Goal: Task Accomplishment & Management: Use online tool/utility

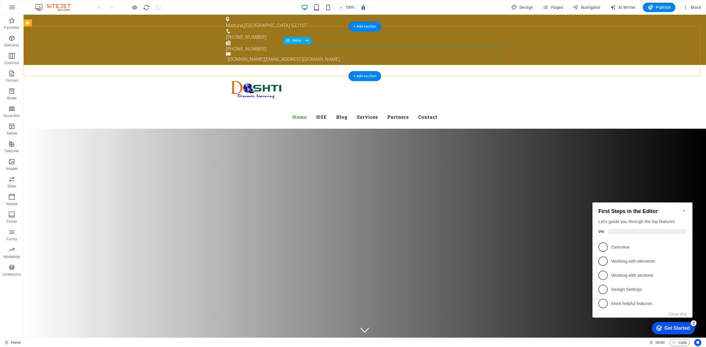
click at [450, 110] on nav "Home HSE Blog Services Partners Contact" at bounding box center [365, 117] width 278 height 14
click at [453, 110] on nav "Home HSE Blog Services Partners Contact" at bounding box center [365, 117] width 278 height 14
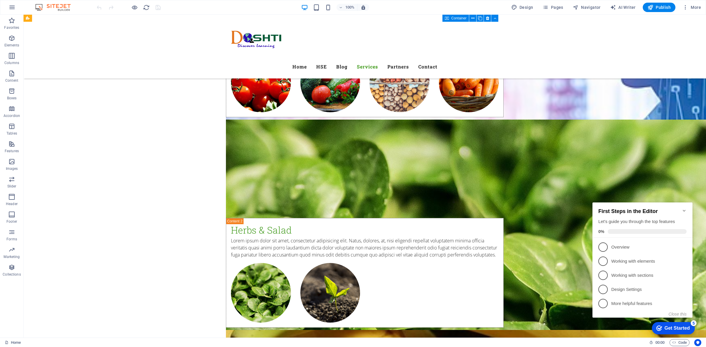
scroll to position [2829, 0]
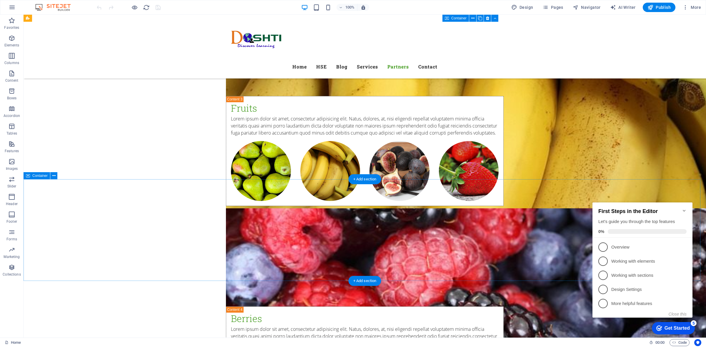
scroll to position [3160, 0]
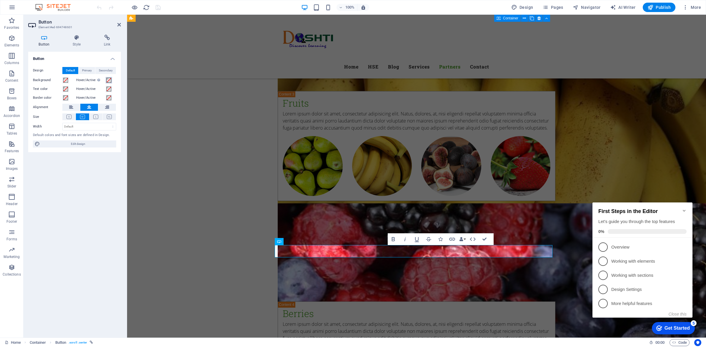
click at [108, 79] on span at bounding box center [108, 80] width 5 height 5
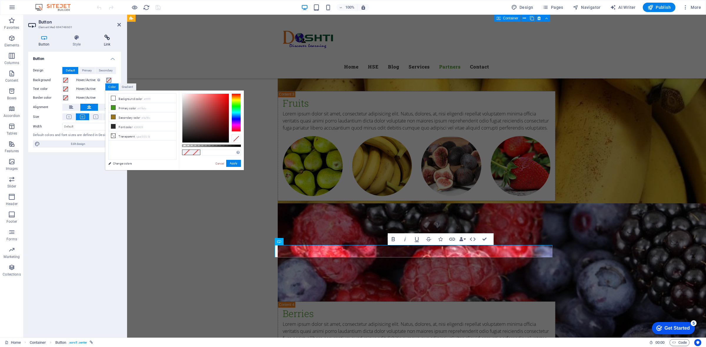
click at [109, 40] on icon at bounding box center [107, 38] width 28 height 6
click at [108, 39] on icon at bounding box center [107, 38] width 28 height 6
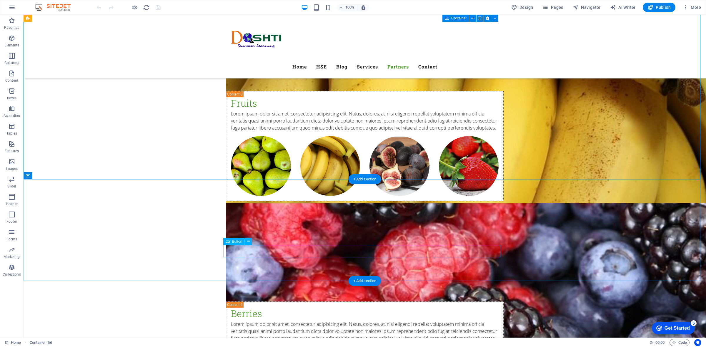
click at [228, 243] on icon at bounding box center [227, 241] width 4 height 7
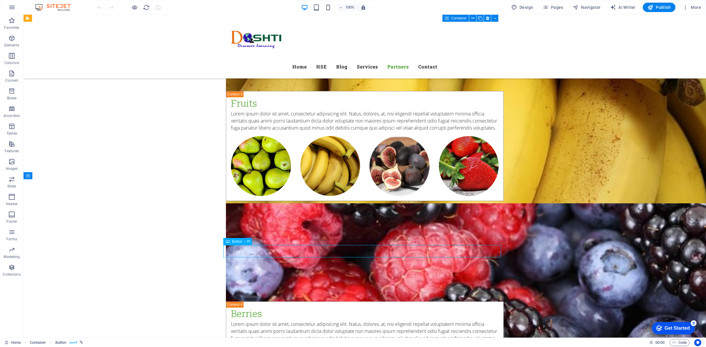
click at [235, 242] on span "Button" at bounding box center [237, 242] width 10 height 4
drag, startPoint x: 235, startPoint y: 242, endPoint x: 334, endPoint y: 84, distance: 185.8
click at [235, 242] on span "Button" at bounding box center [237, 242] width 10 height 4
select select
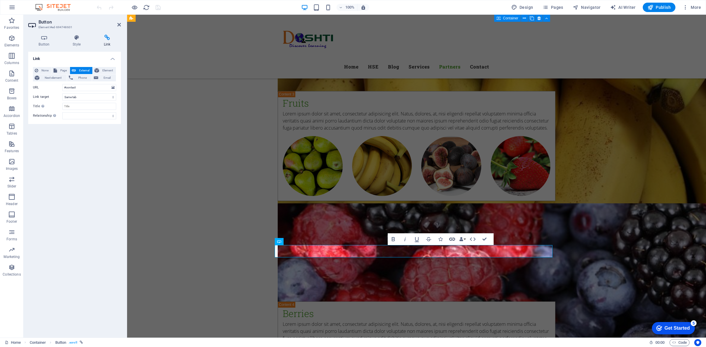
click at [453, 240] on icon "button" at bounding box center [452, 239] width 6 height 3
click at [76, 97] on select "New tab Same tab Overlay" at bounding box center [89, 96] width 54 height 7
click at [46, 107] on label "Title Additional link description, should not be the same as the link text. The…" at bounding box center [47, 106] width 29 height 7
click at [62, 107] on input "Title Additional link description, should not be the same as the link text. The…" at bounding box center [89, 106] width 54 height 7
click at [107, 78] on span "Email" at bounding box center [107, 77] width 14 height 7
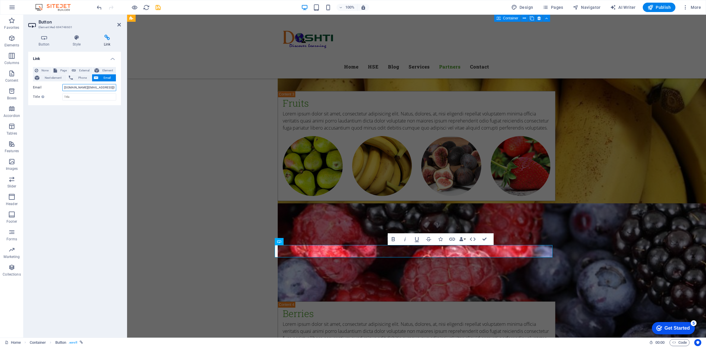
type input "[DOMAIN_NAME][EMAIL_ADDRESS][DOMAIN_NAME]"
click at [85, 143] on div "Link None Page External Element Next element Phone Email Page Home Subpage Lega…" at bounding box center [74, 192] width 93 height 281
click at [80, 79] on span "Phone" at bounding box center [83, 77] width 16 height 7
click at [83, 70] on span "External" at bounding box center [84, 70] width 13 height 7
select select "blank"
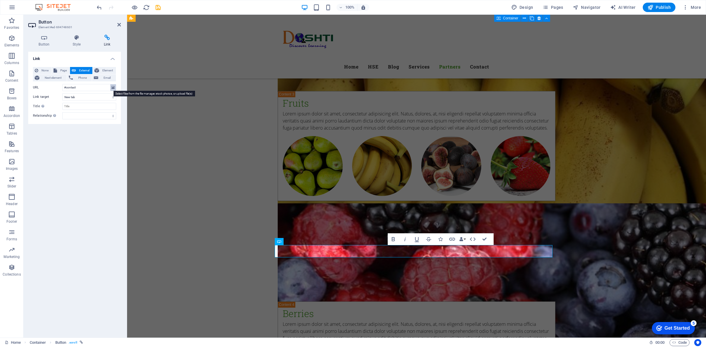
click at [113, 86] on icon at bounding box center [112, 87] width 3 height 6
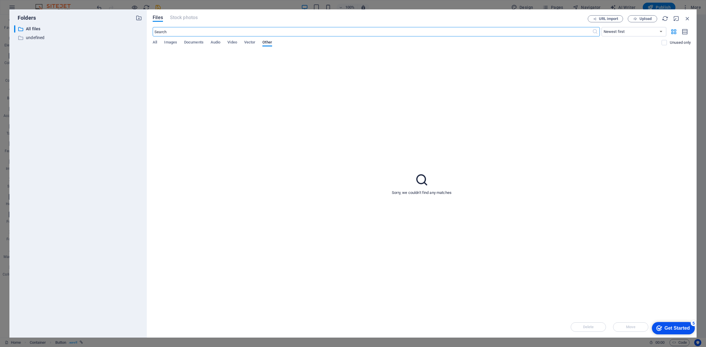
click at [24, 18] on p "Folders" at bounding box center [25, 18] width 22 height 8
click at [36, 28] on p "All files" at bounding box center [78, 29] width 105 height 7
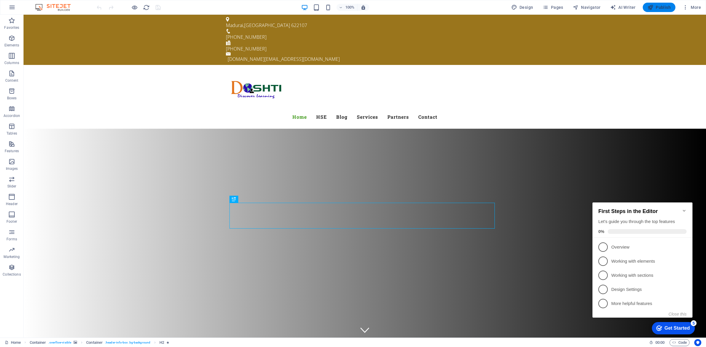
click at [662, 7] on span "Publish" at bounding box center [658, 7] width 23 height 6
click at [603, 247] on span "1" at bounding box center [602, 247] width 9 height 9
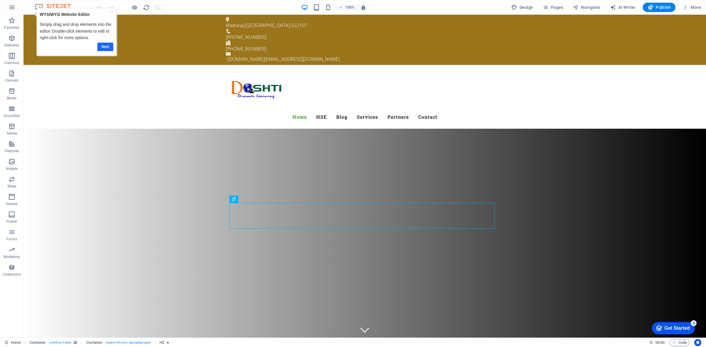
click at [103, 47] on link "Next" at bounding box center [105, 47] width 16 height 9
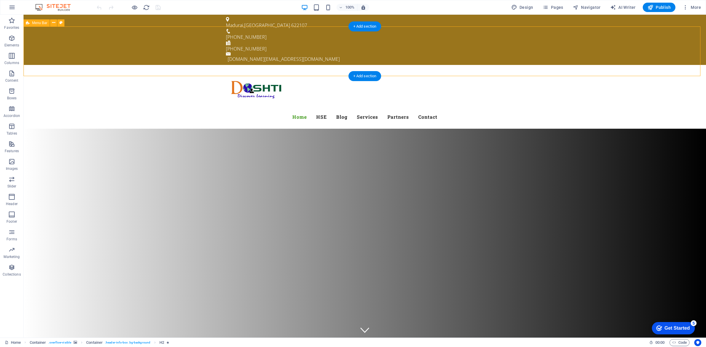
click at [105, 65] on div "Home HSE Blog Services Partners Contact" at bounding box center [365, 97] width 682 height 64
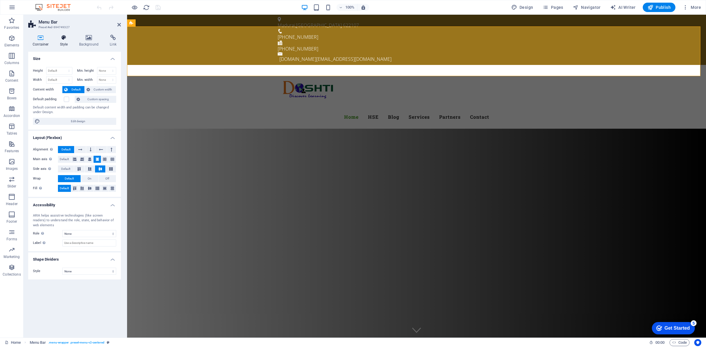
click at [62, 39] on icon at bounding box center [64, 38] width 17 height 6
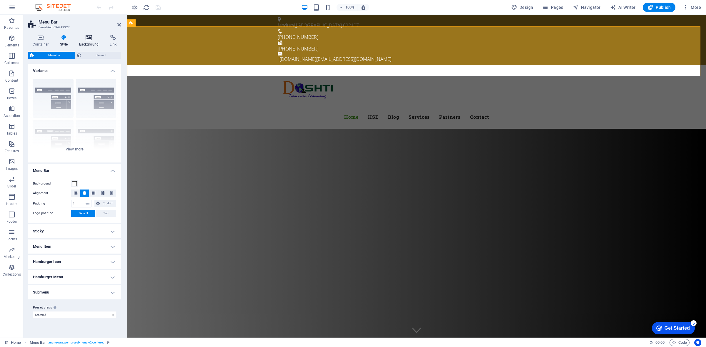
click at [90, 40] on icon at bounding box center [89, 38] width 29 height 6
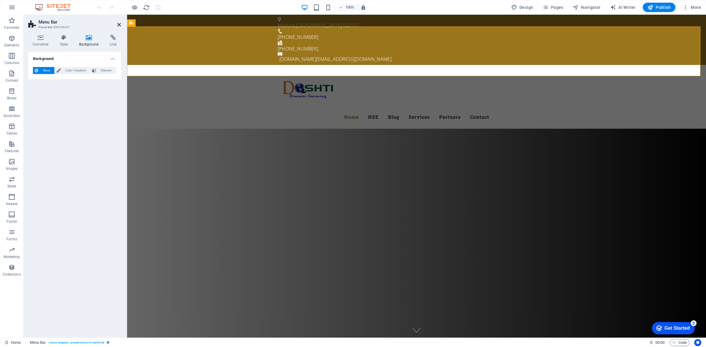
click at [120, 24] on icon at bounding box center [119, 24] width 4 height 5
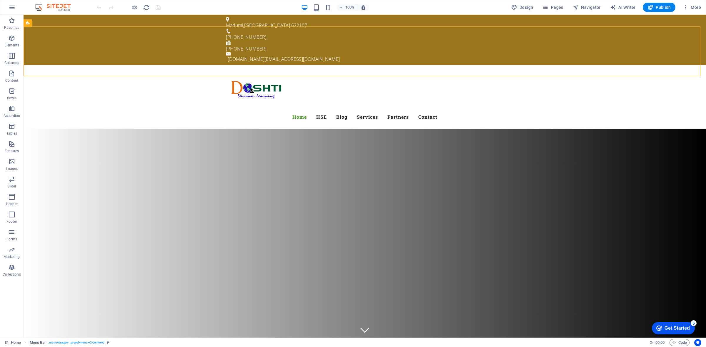
click at [667, 327] on div "Get Started" at bounding box center [676, 328] width 25 height 5
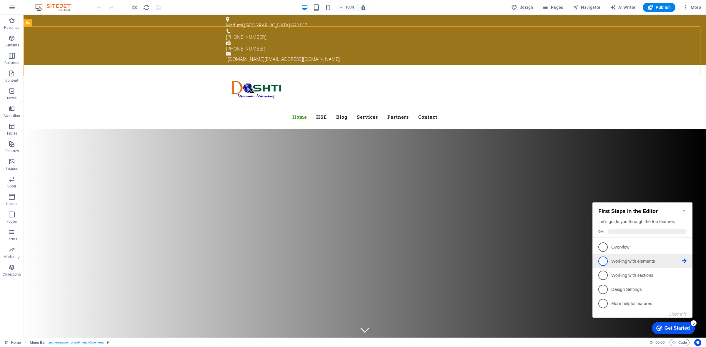
click at [602, 258] on span "2" at bounding box center [602, 261] width 9 height 9
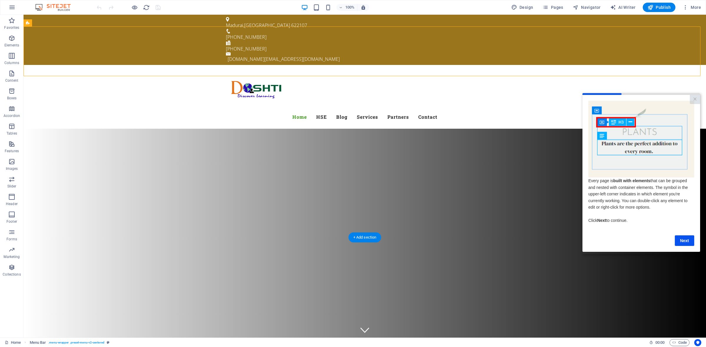
click at [588, 8] on span "Navigator" at bounding box center [586, 7] width 28 height 6
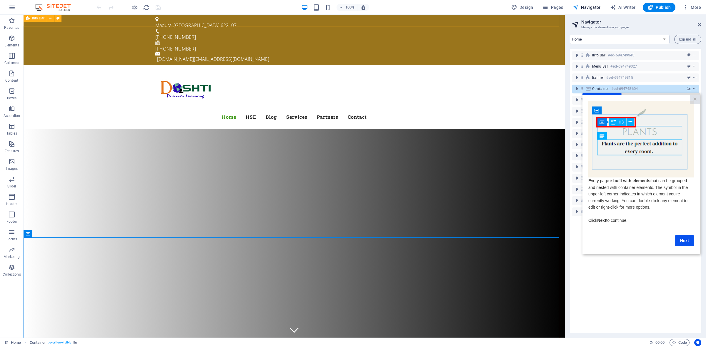
click at [41, 19] on span "Info Bar" at bounding box center [38, 18] width 12 height 4
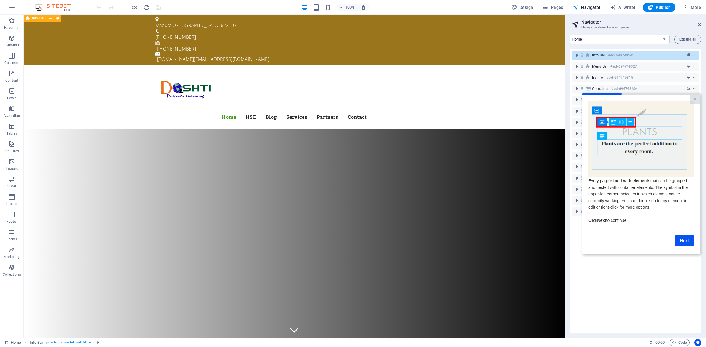
click at [35, 17] on span "Info Bar" at bounding box center [38, 18] width 12 height 4
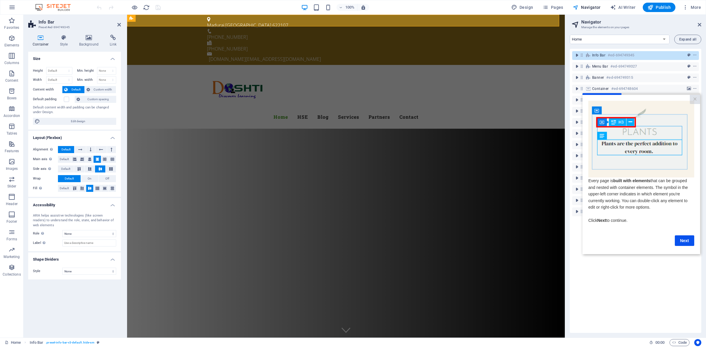
click at [701, 24] on aside "Navigator Manage the elements on your pages Home Subpage Legal Notice Privacy N…" at bounding box center [634, 176] width 141 height 323
click at [701, 24] on icon at bounding box center [699, 24] width 4 height 5
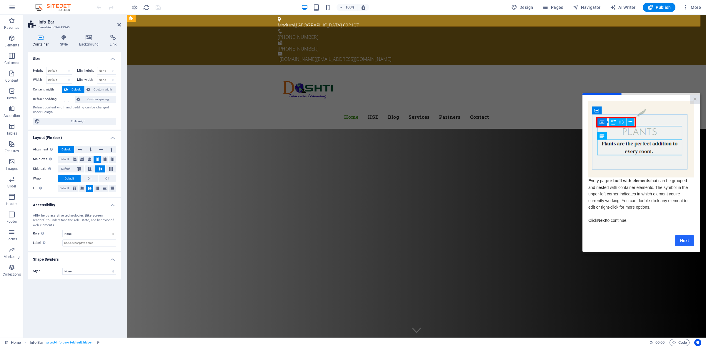
click at [691, 240] on link "Next" at bounding box center [683, 240] width 19 height 11
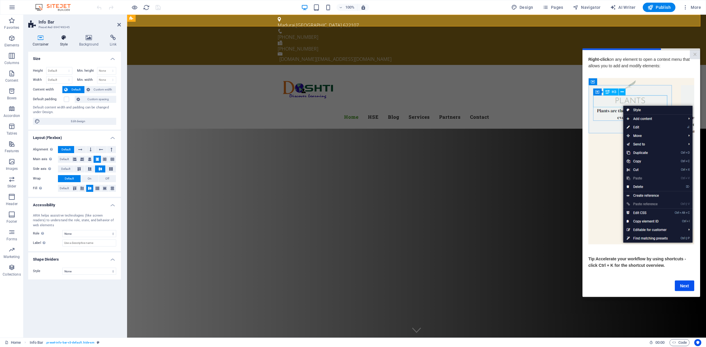
click at [65, 43] on h4 "Style" at bounding box center [65, 41] width 19 height 12
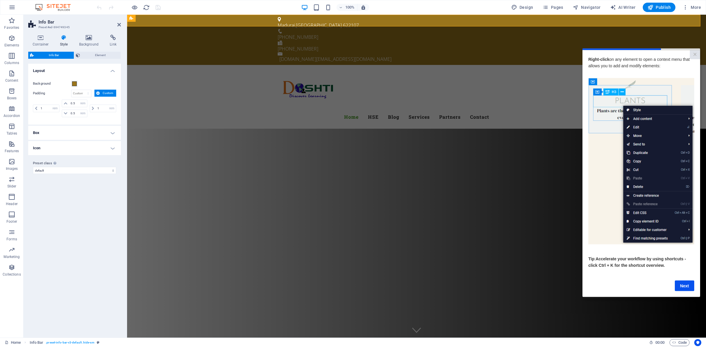
drag, startPoint x: 65, startPoint y: 43, endPoint x: 59, endPoint y: 36, distance: 8.8
drag, startPoint x: 59, startPoint y: 36, endPoint x: 39, endPoint y: 43, distance: 21.7
click at [39, 43] on h4 "Container" at bounding box center [41, 41] width 27 height 12
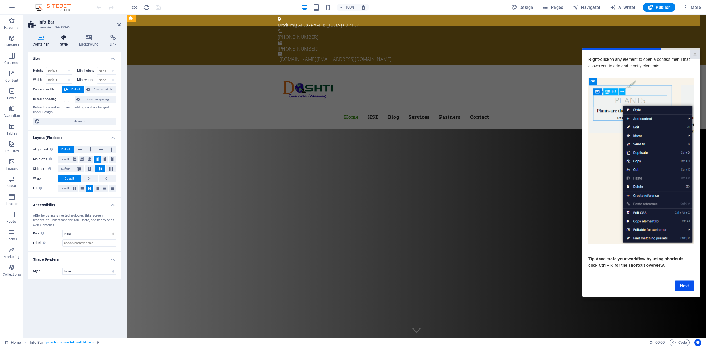
click at [61, 39] on icon at bounding box center [64, 38] width 17 height 6
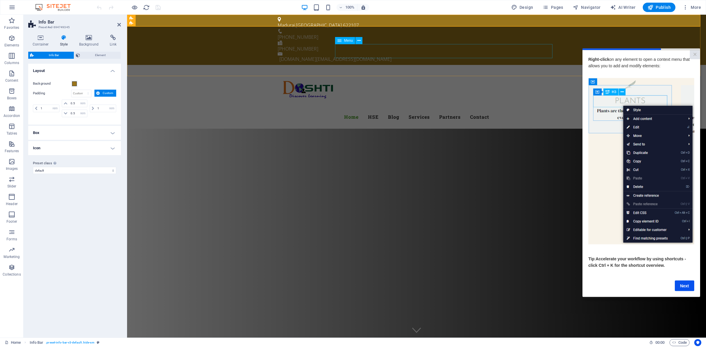
click at [417, 110] on nav "Home HSE Blog Services Partners Contact" at bounding box center [417, 117] width 278 height 14
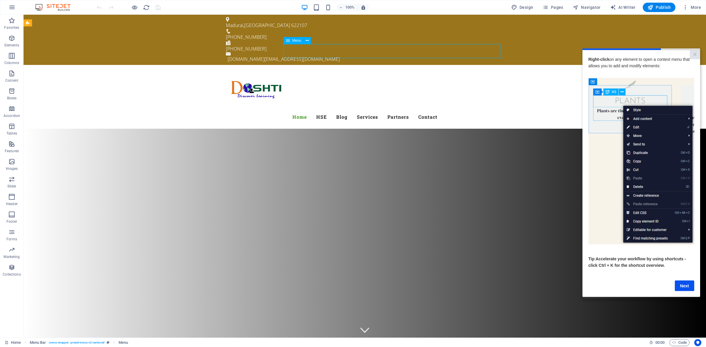
click at [417, 110] on nav "Home HSE Blog Services Partners Contact" at bounding box center [365, 117] width 278 height 14
click at [371, 110] on nav "Home HSE Blog Services Partners Contact" at bounding box center [365, 117] width 278 height 14
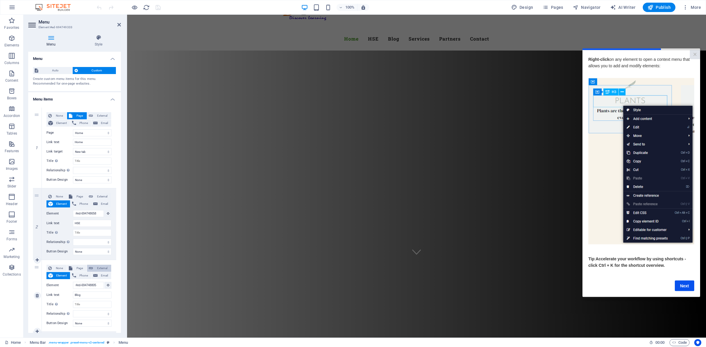
scroll to position [110, 0]
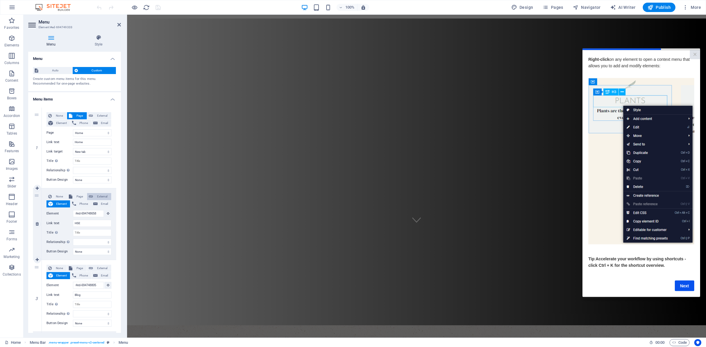
click at [90, 195] on icon at bounding box center [91, 196] width 4 height 7
select select
select select "blank"
select select
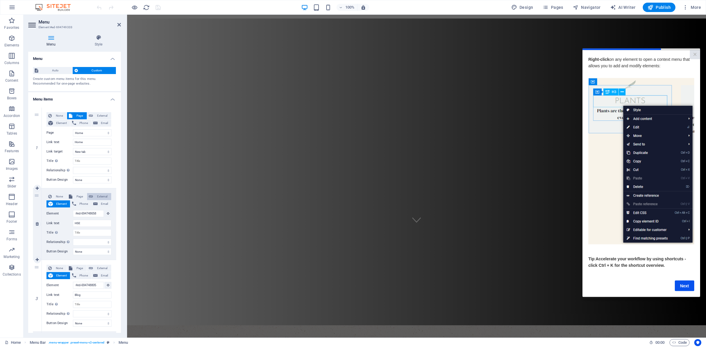
select select
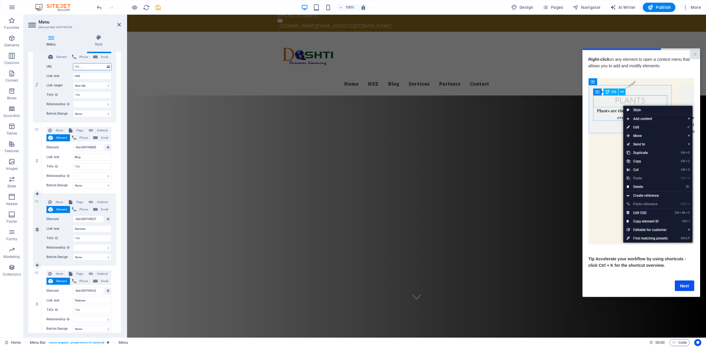
scroll to position [0, 0]
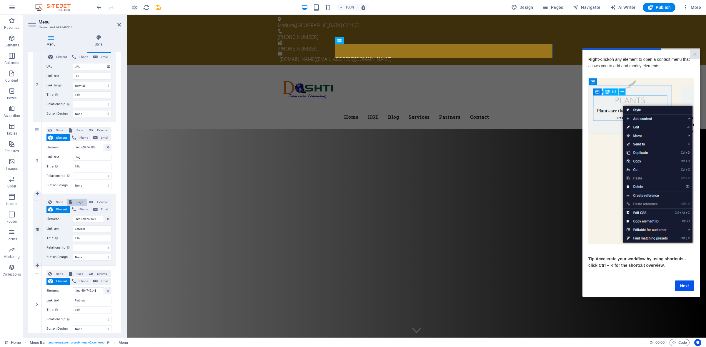
click at [80, 202] on span "Page" at bounding box center [79, 202] width 11 height 7
select select
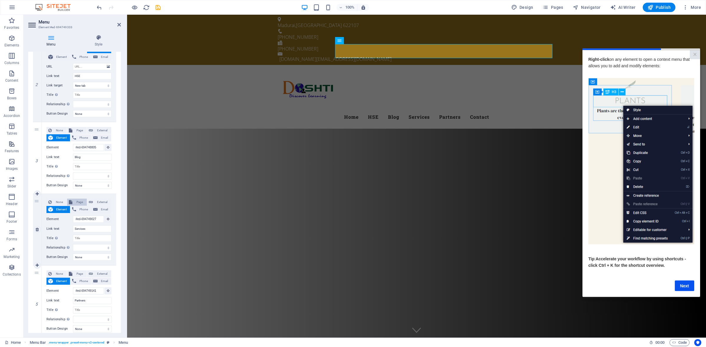
select select
click at [80, 202] on span "Page" at bounding box center [79, 202] width 11 height 7
click at [101, 202] on span "External" at bounding box center [102, 202] width 15 height 7
select select
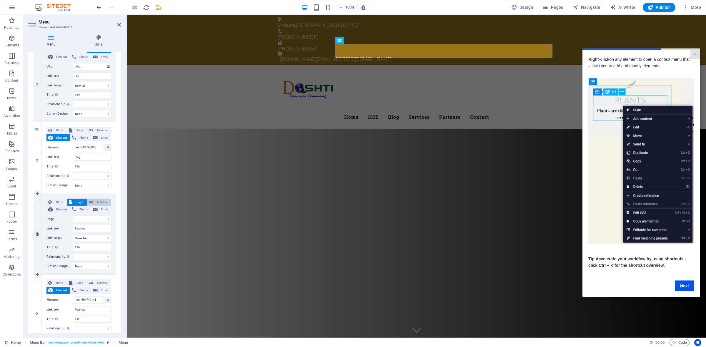
select select
select select "blank"
select select
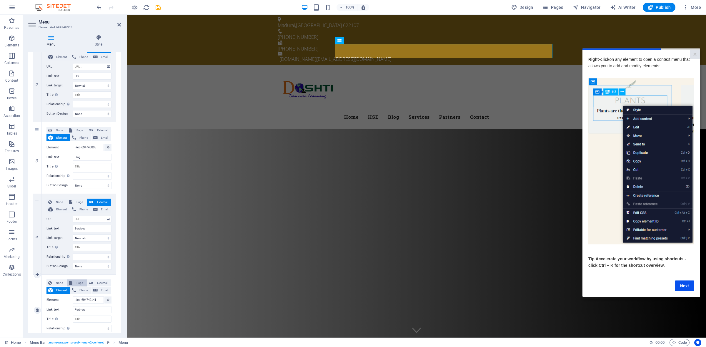
click at [81, 281] on span "Page" at bounding box center [79, 283] width 11 height 7
select select
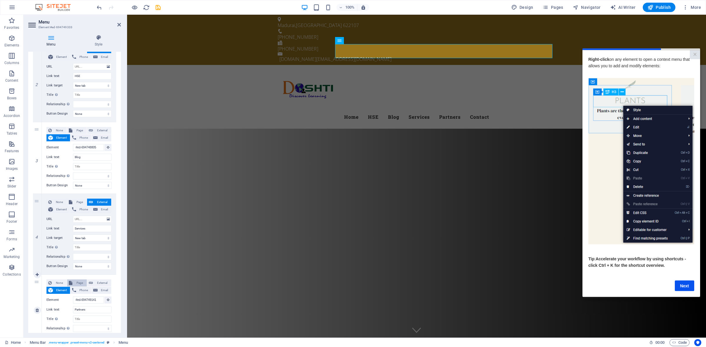
select select
click at [79, 285] on span "Page" at bounding box center [79, 283] width 11 height 7
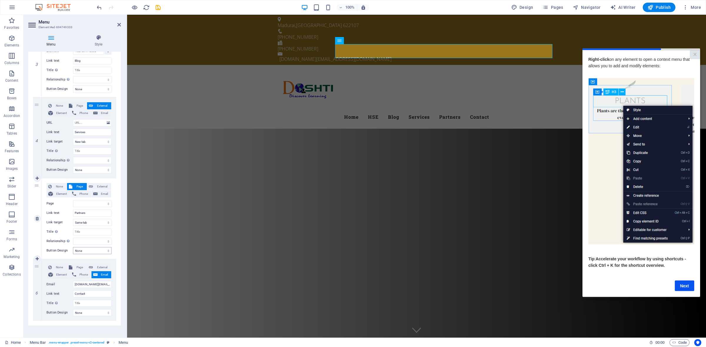
scroll to position [252, 0]
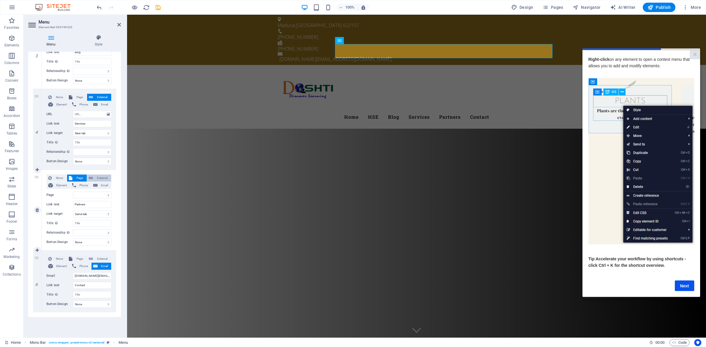
click at [106, 179] on span "External" at bounding box center [102, 178] width 15 height 7
select select
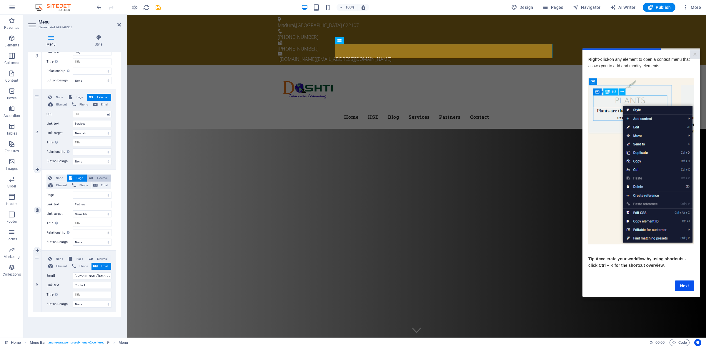
select select "blank"
select select
click at [37, 170] on icon at bounding box center [37, 170] width 3 height 4
select select
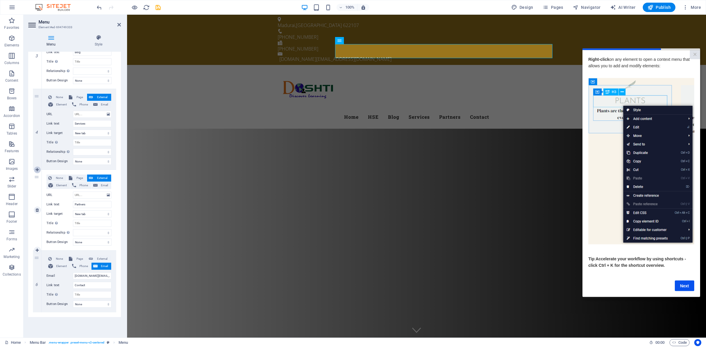
select select
type input "Partners"
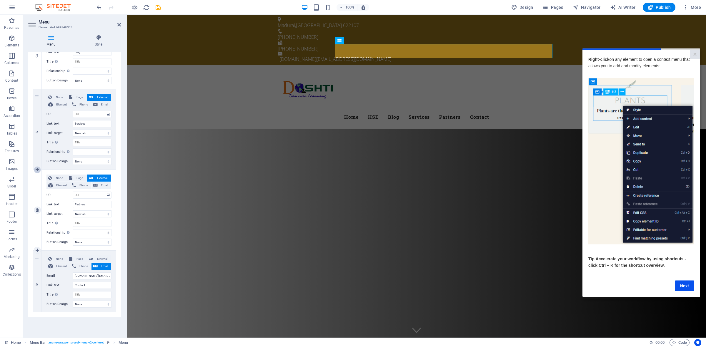
select select "blank"
select select
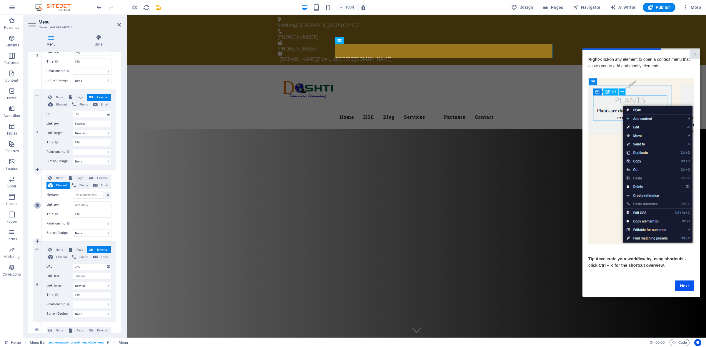
click at [37, 203] on icon at bounding box center [37, 205] width 3 height 4
select select
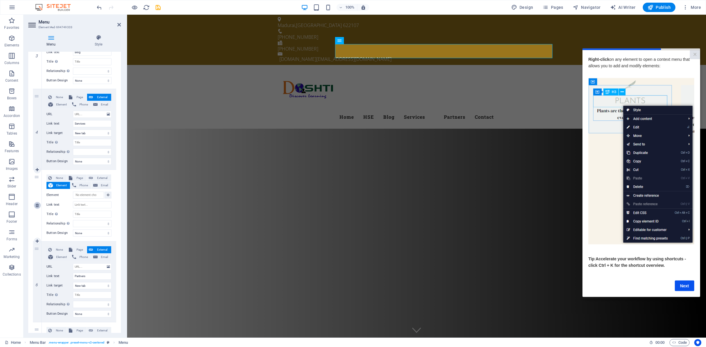
type input "Partners"
select select "blank"
select select
type input "[DOMAIN_NAME][EMAIL_ADDRESS][DOMAIN_NAME]"
type input "Contact"
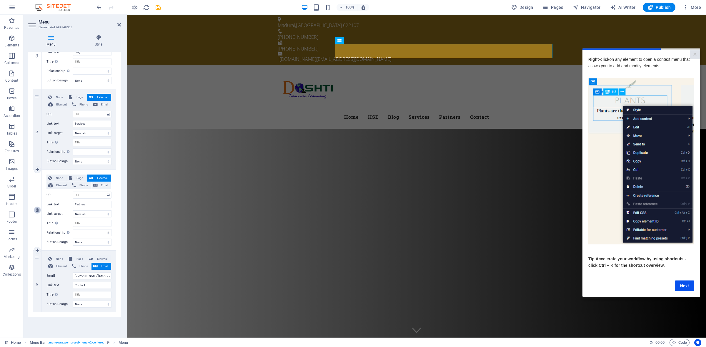
click at [35, 209] on link at bounding box center [37, 210] width 7 height 7
select select
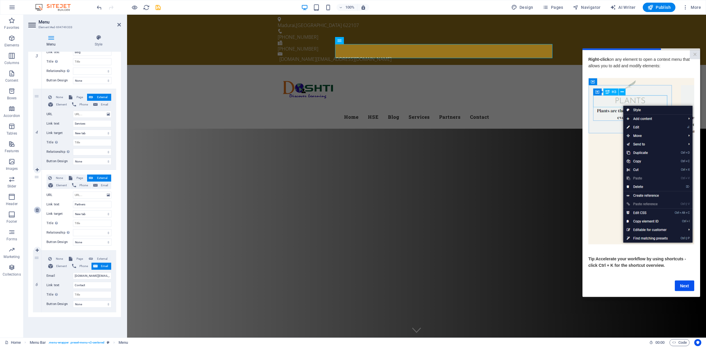
type input "[DOMAIN_NAME][EMAIL_ADDRESS][DOMAIN_NAME]"
type input "Contact"
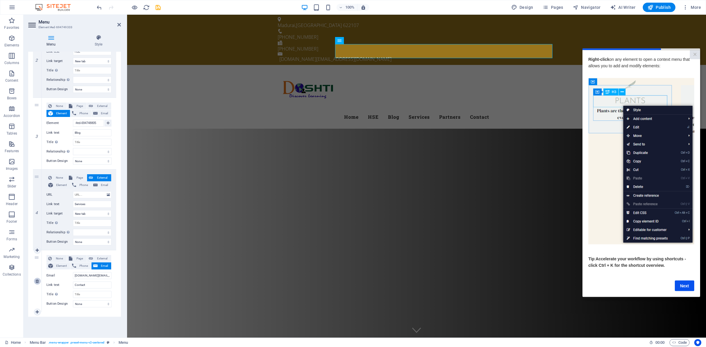
scroll to position [171, 0]
click at [62, 185] on span "Element" at bounding box center [62, 185] width 14 height 7
select select
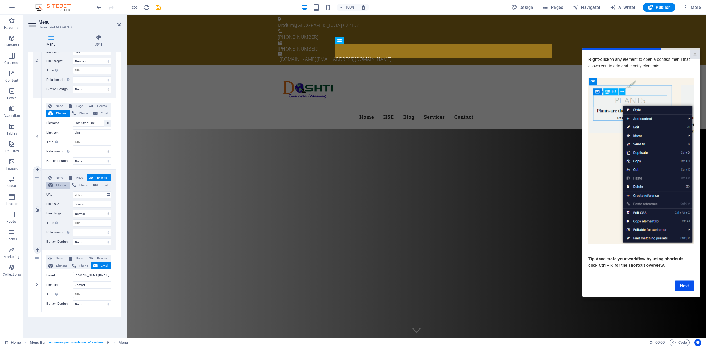
select select
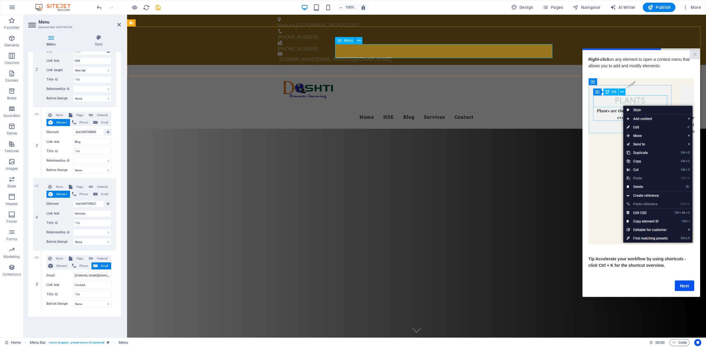
scroll to position [0, 0]
click at [393, 110] on nav "Home HSE Blog Services Contact" at bounding box center [417, 117] width 278 height 14
click at [591, 65] on div "Home HSE Blog Services Contact" at bounding box center [416, 97] width 579 height 64
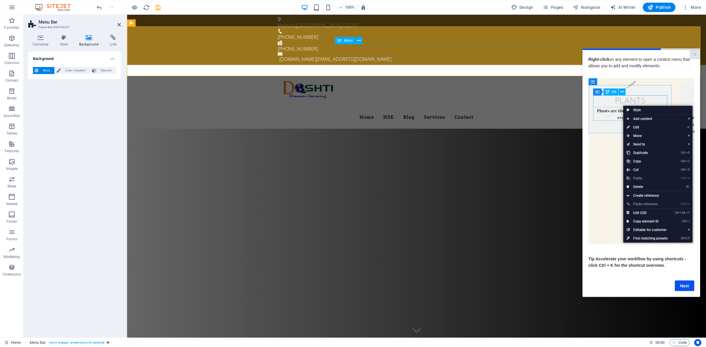
click at [390, 110] on nav "Home HSE Blog Services Contact" at bounding box center [417, 117] width 278 height 14
click at [561, 9] on span "Pages" at bounding box center [552, 7] width 21 height 6
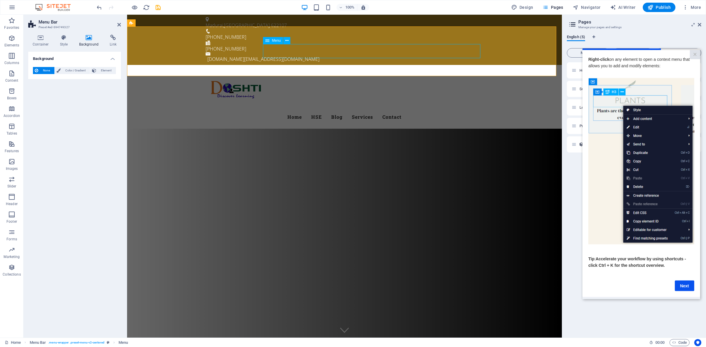
click at [364, 110] on nav "Home HSE Blog Services Contact" at bounding box center [344, 117] width 278 height 14
click at [386, 110] on nav "Home HSE Blog Services Contact" at bounding box center [344, 117] width 278 height 14
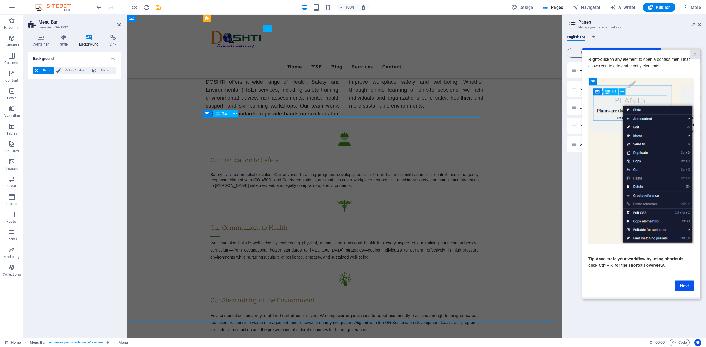
scroll to position [1176, 0]
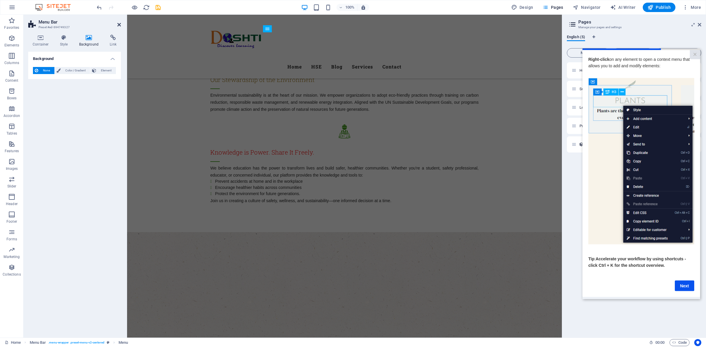
click at [118, 23] on icon at bounding box center [119, 24] width 4 height 5
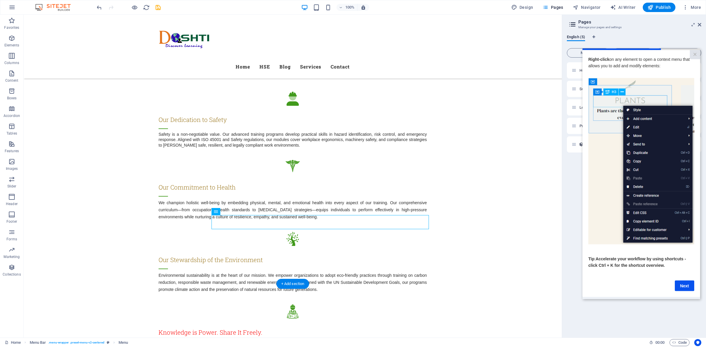
scroll to position [992, 0]
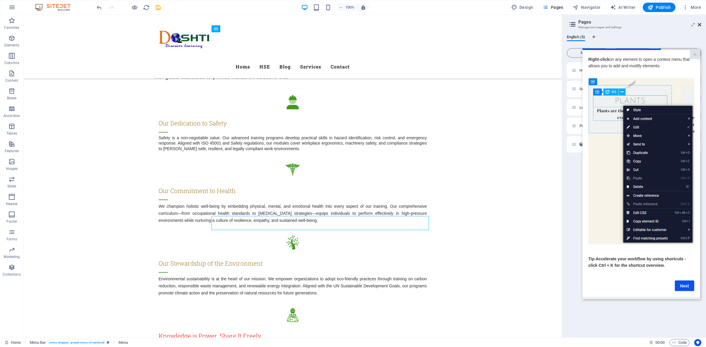
click at [697, 24] on icon at bounding box center [699, 24] width 4 height 5
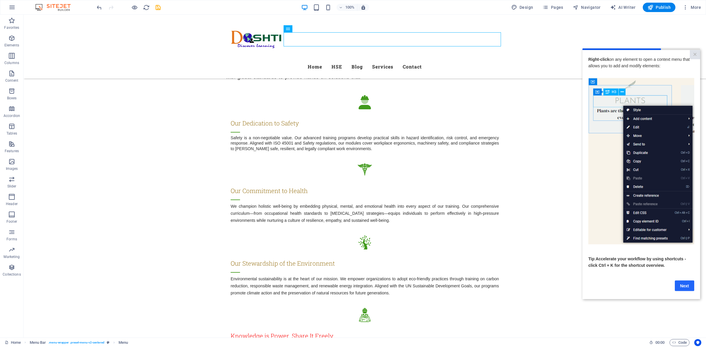
click at [686, 290] on link "Next" at bounding box center [683, 285] width 19 height 11
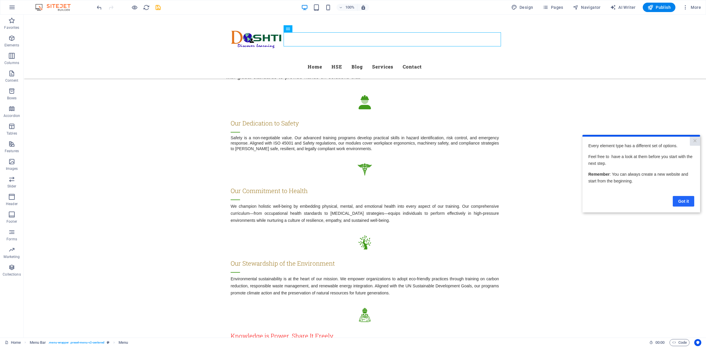
click at [686, 200] on link "Got it" at bounding box center [682, 201] width 21 height 11
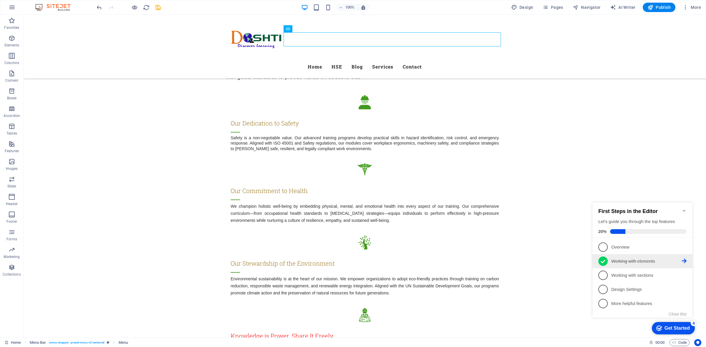
click at [635, 262] on p "Working with elements - completed" at bounding box center [646, 261] width 71 height 6
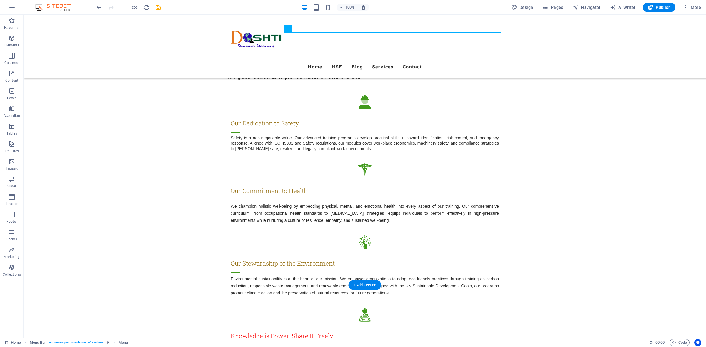
scroll to position [0, 0]
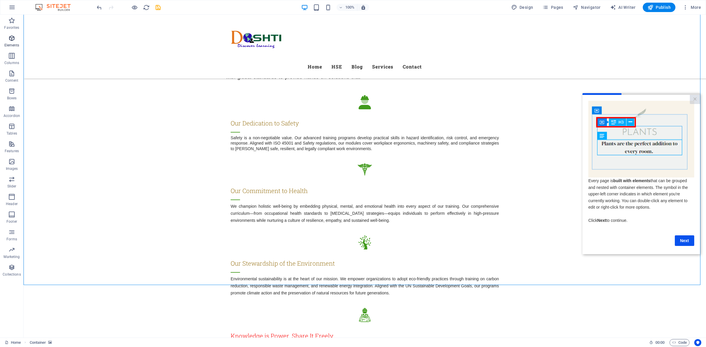
click at [9, 43] on p "Elements" at bounding box center [11, 45] width 15 height 5
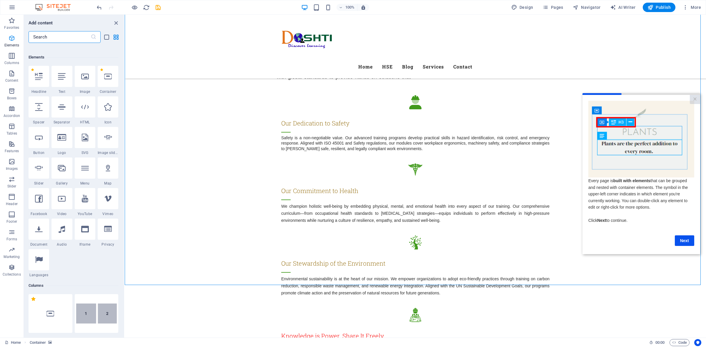
scroll to position [62, 0]
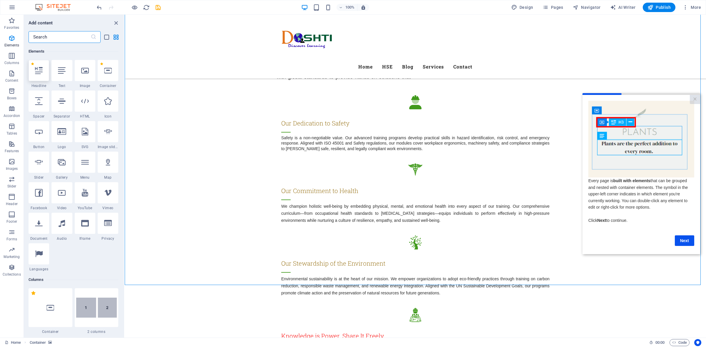
click at [37, 69] on icon at bounding box center [39, 71] width 8 height 8
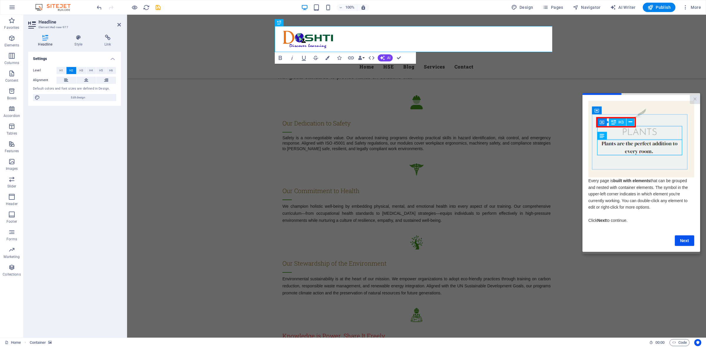
scroll to position [688, 0]
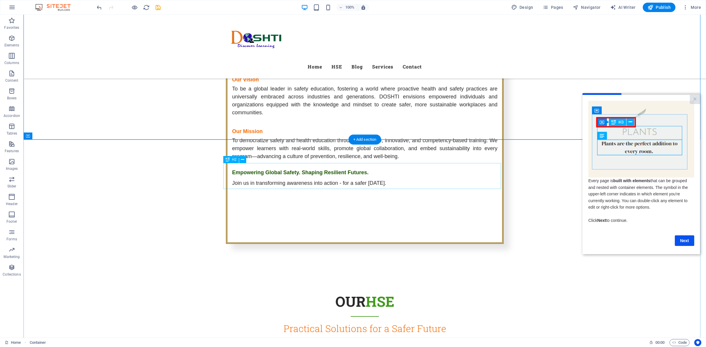
click at [242, 159] on icon at bounding box center [242, 160] width 3 height 6
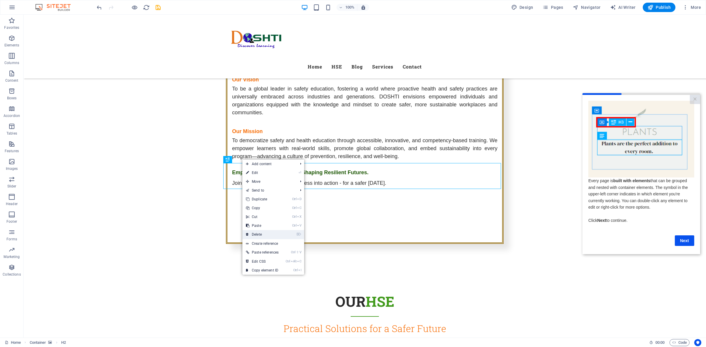
click at [262, 233] on link "⌦ Delete" at bounding box center [262, 234] width 40 height 9
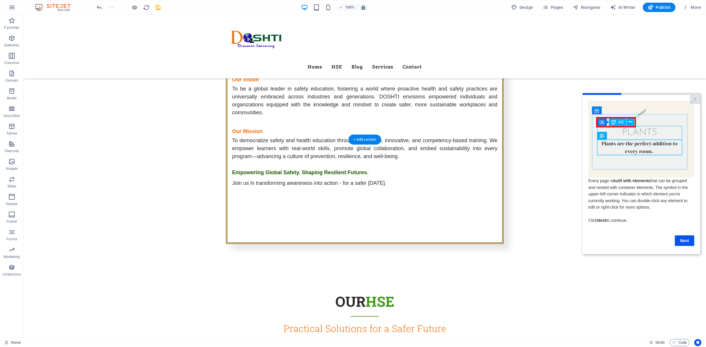
drag, startPoint x: 518, startPoint y: 213, endPoint x: 514, endPoint y: 213, distance: 3.4
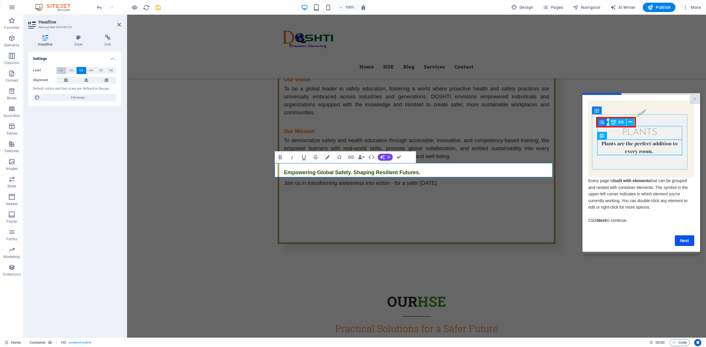
click at [60, 69] on span "H1" at bounding box center [61, 70] width 4 height 7
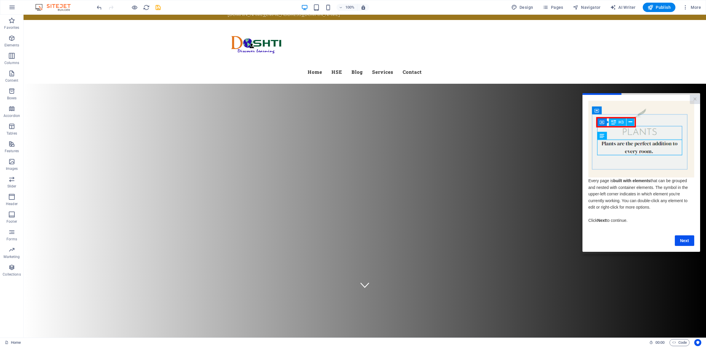
scroll to position [0, 0]
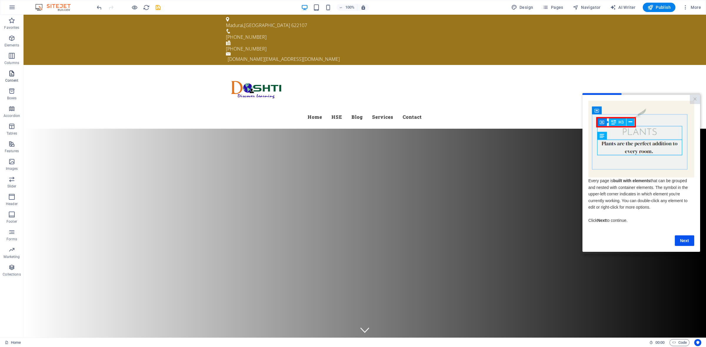
click at [15, 77] on icon "button" at bounding box center [11, 73] width 7 height 7
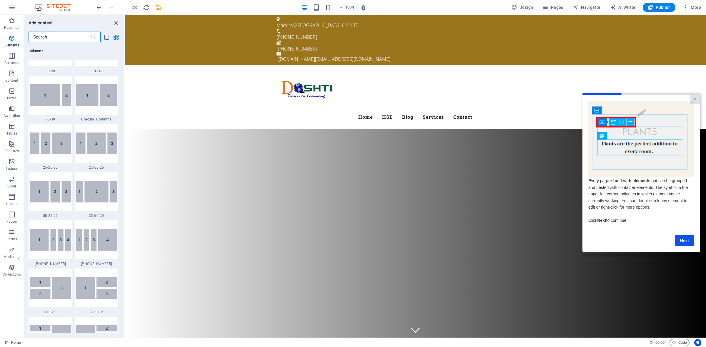
scroll to position [1028, 0]
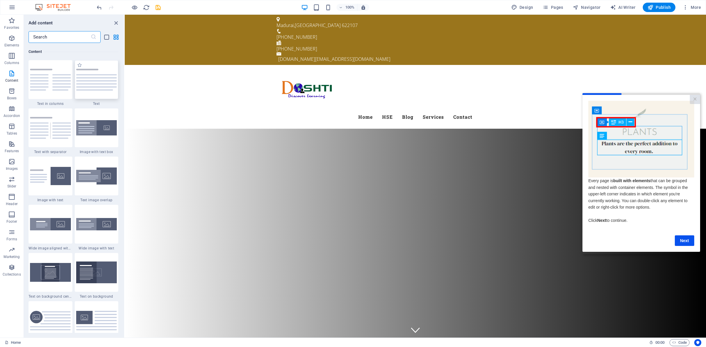
click at [106, 80] on img at bounding box center [96, 80] width 41 height 22
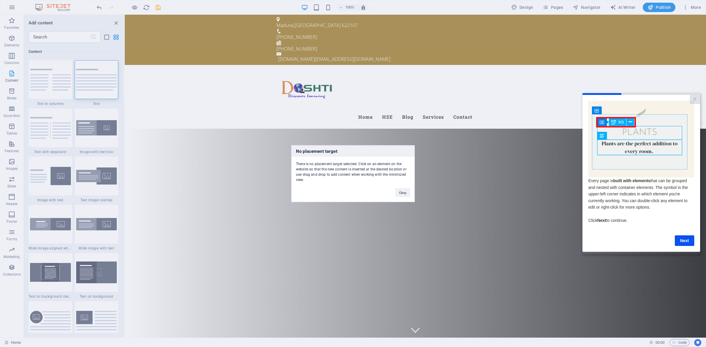
click at [33, 83] on div "No placement target There is no placement target selected. Click on an element …" at bounding box center [353, 173] width 706 height 347
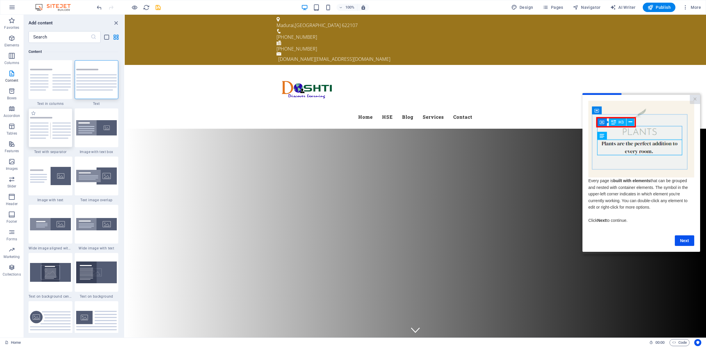
click at [44, 134] on img at bounding box center [50, 128] width 41 height 22
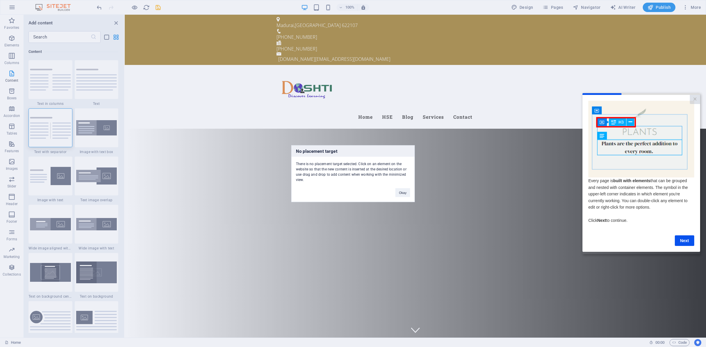
click at [86, 87] on div "No placement target There is no placement target selected. Click on an element …" at bounding box center [353, 173] width 706 height 347
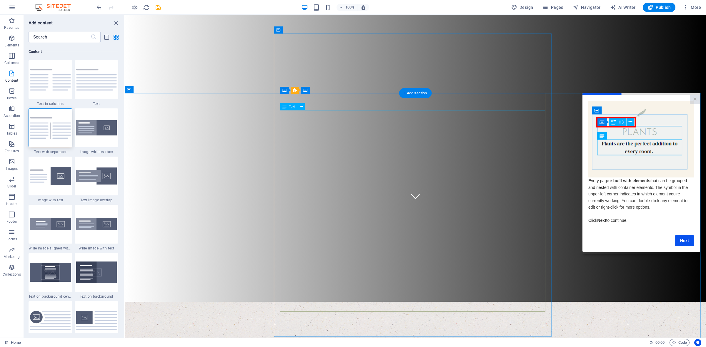
scroll to position [147, 0]
